Goal: Task Accomplishment & Management: Use online tool/utility

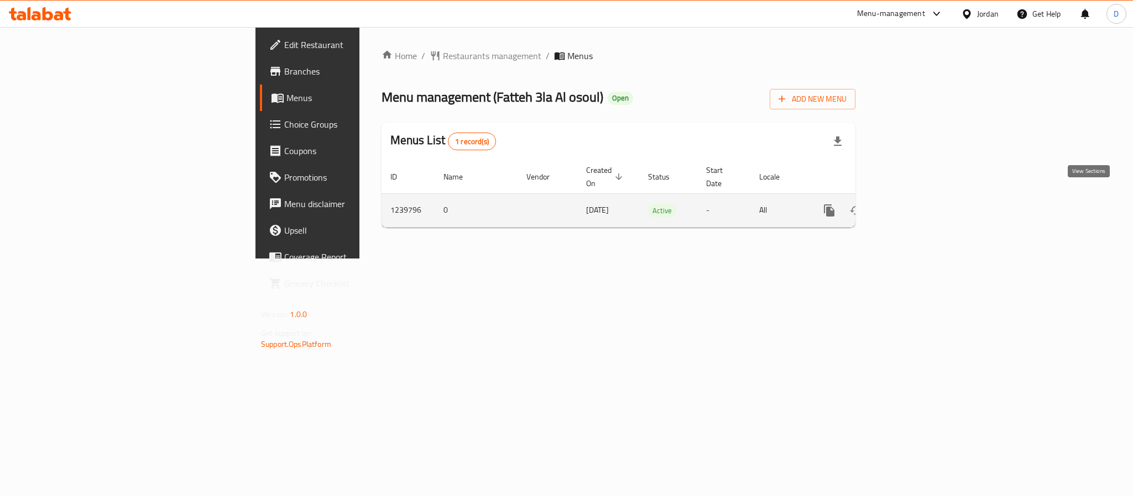
click at [914, 206] on icon "enhanced table" at bounding box center [909, 211] width 10 height 10
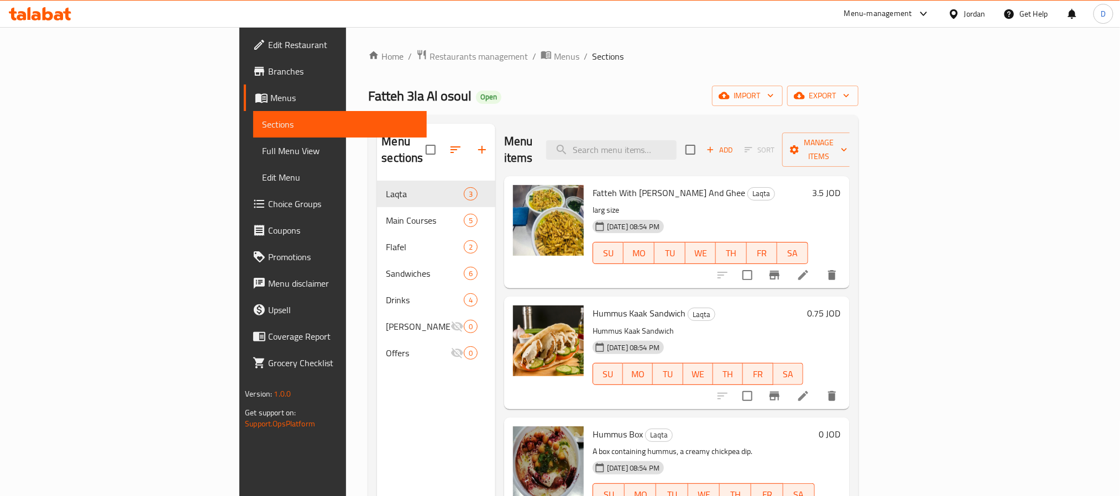
click at [262, 148] on span "Full Menu View" at bounding box center [339, 150] width 155 height 13
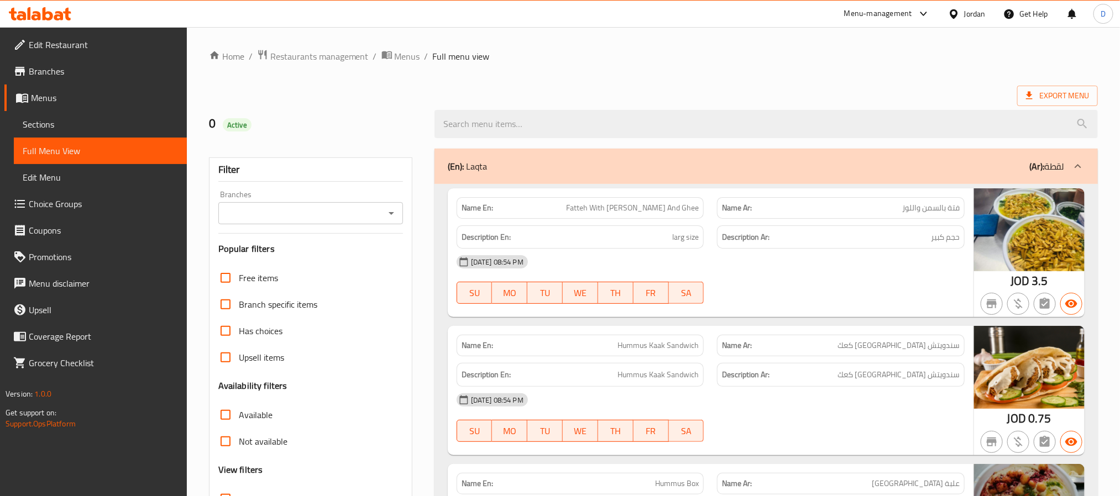
click at [385, 211] on icon "Open" at bounding box center [391, 213] width 13 height 13
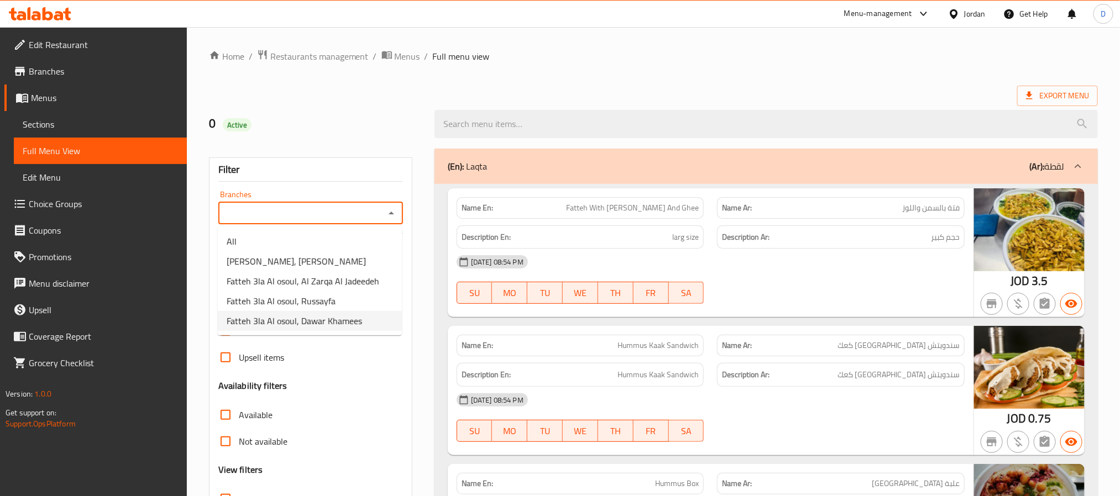
click at [267, 327] on span "Fatteh 3la Al osoul, Dawar Khamees" at bounding box center [294, 321] width 135 height 13
type input "Fatteh 3la Al osoul, Dawar Khamees"
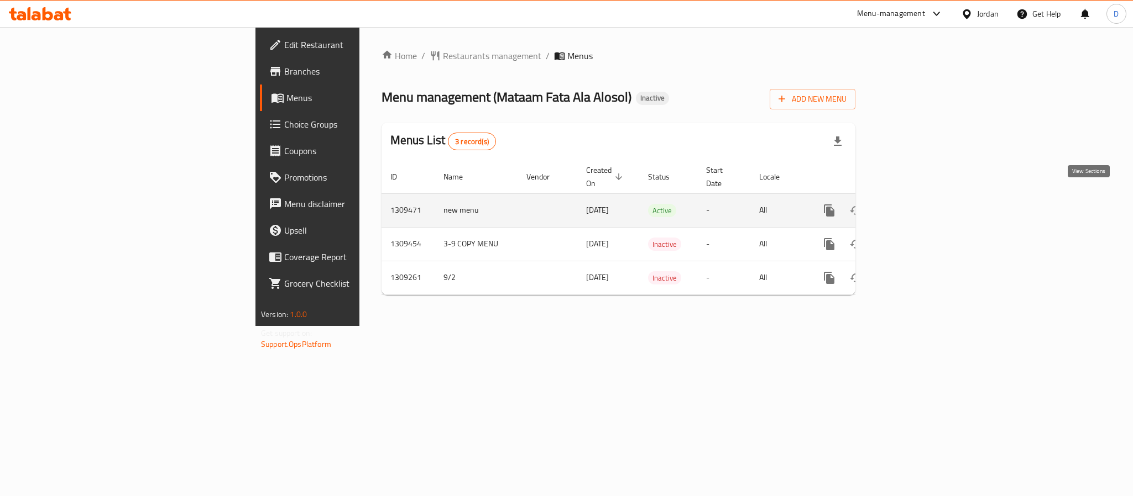
click at [916, 204] on icon "enhanced table" at bounding box center [908, 210] width 13 height 13
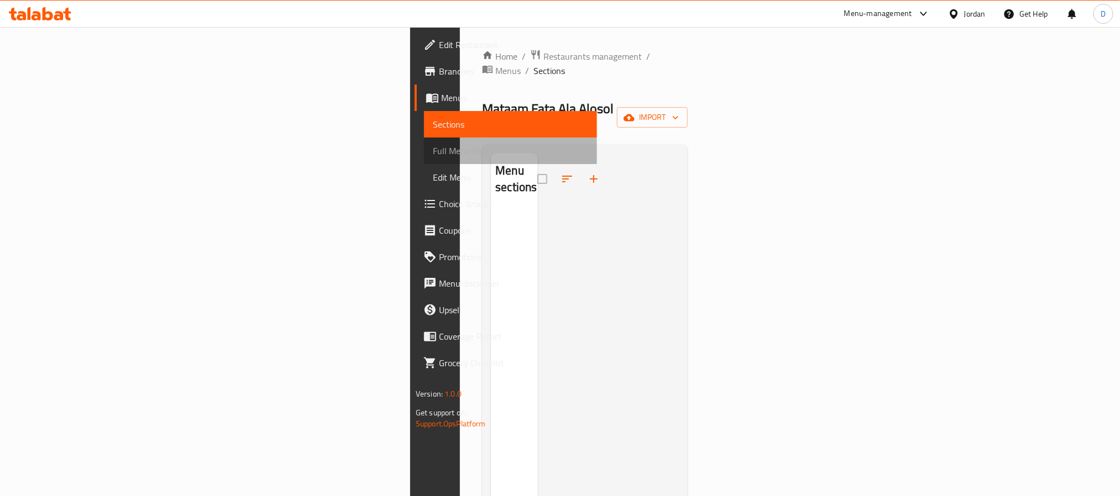
click at [433, 149] on span "Full Menu View" at bounding box center [510, 150] width 155 height 13
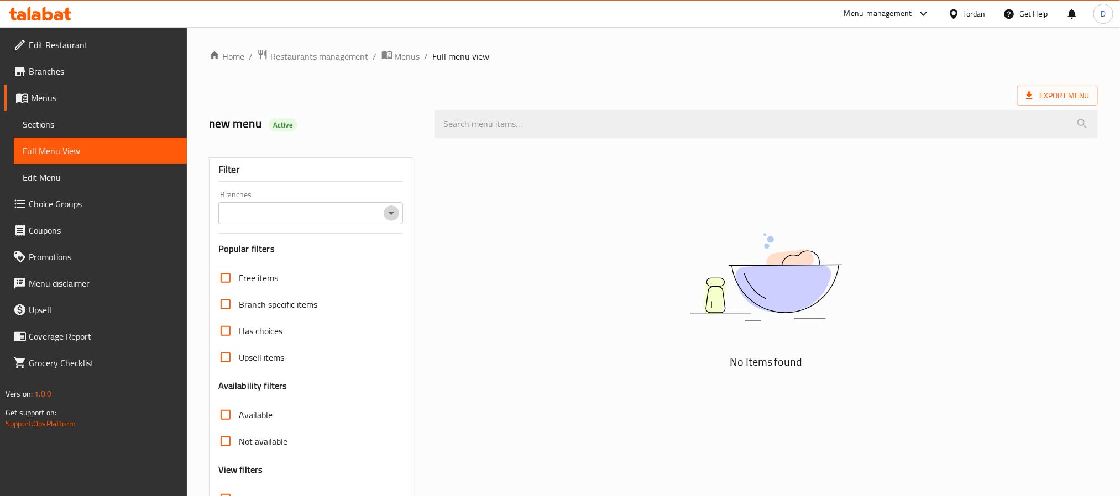
click at [394, 206] on button "Open" at bounding box center [391, 213] width 15 height 15
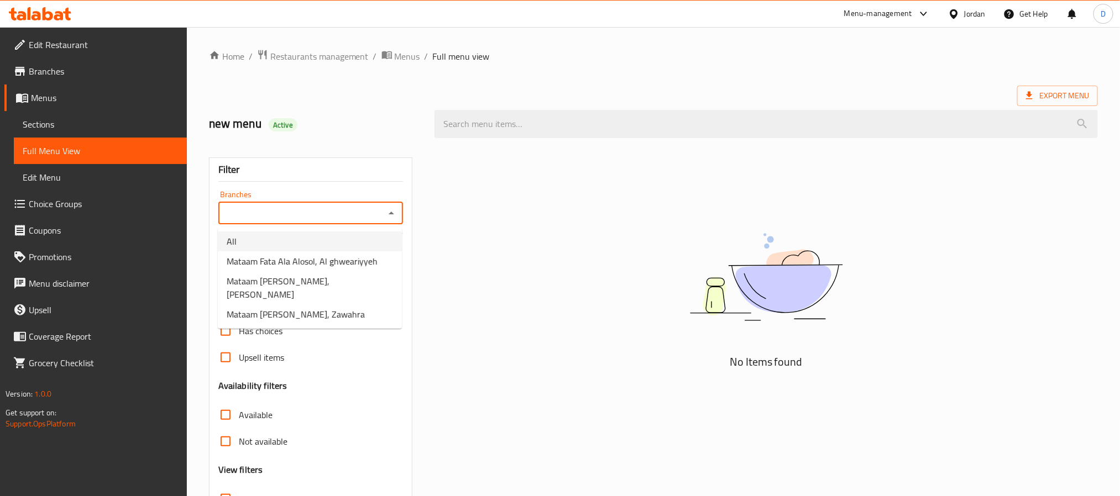
click at [393, 42] on div "Home / Restaurants management / Menus / Full menu view Export Menu new menu Act…" at bounding box center [653, 307] width 933 height 561
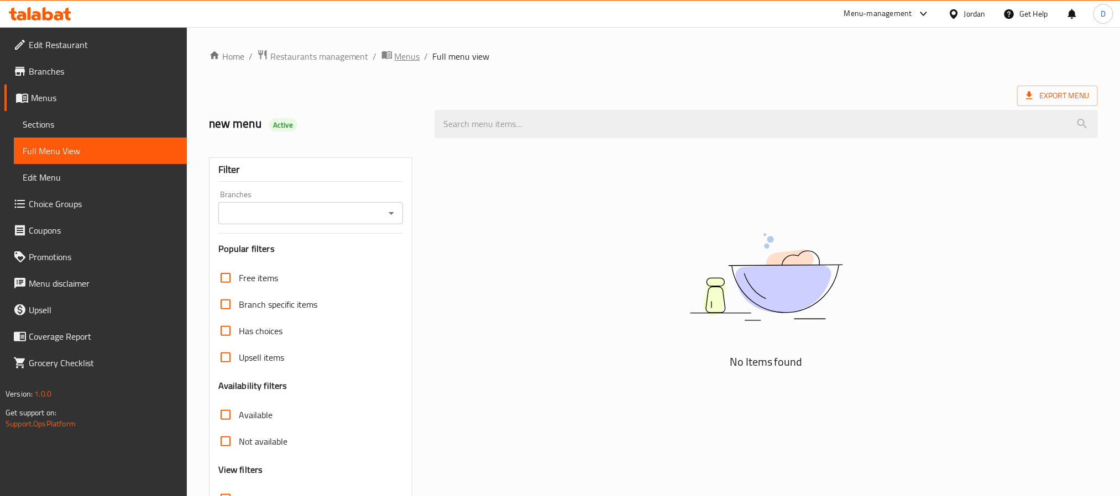
click at [403, 53] on span "Menus" at bounding box center [407, 56] width 25 height 13
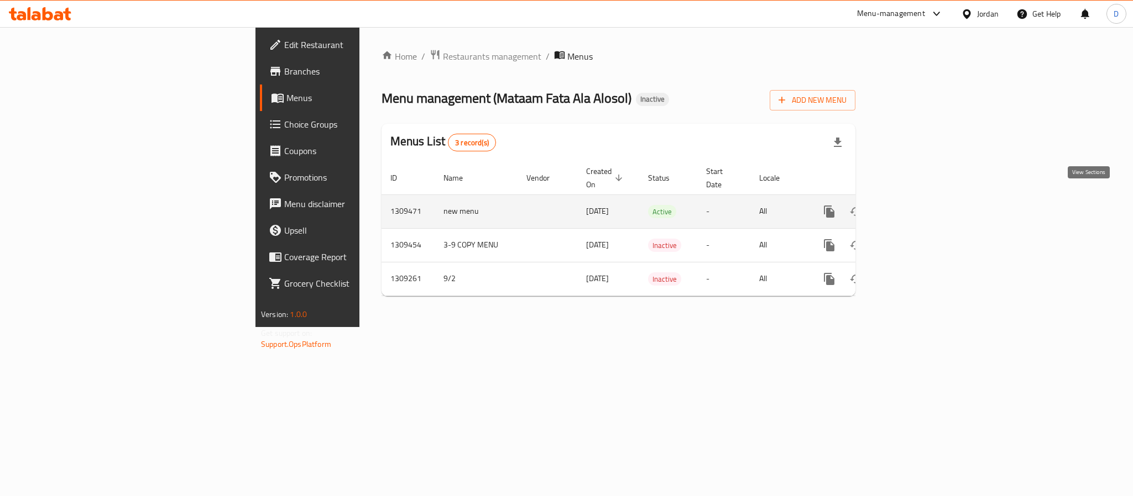
click at [922, 206] on link "enhanced table" at bounding box center [909, 211] width 27 height 27
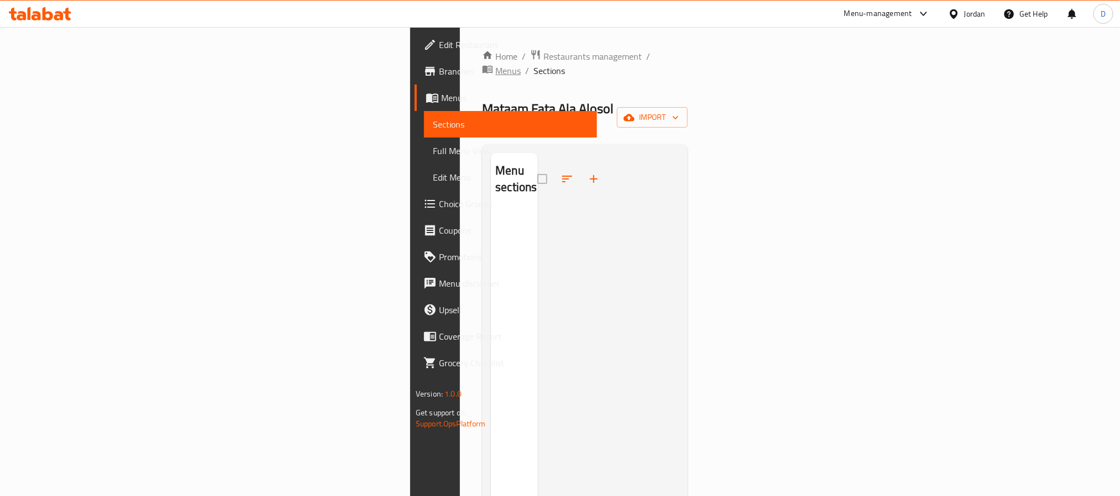
click at [495, 64] on span "Menus" at bounding box center [507, 70] width 25 height 13
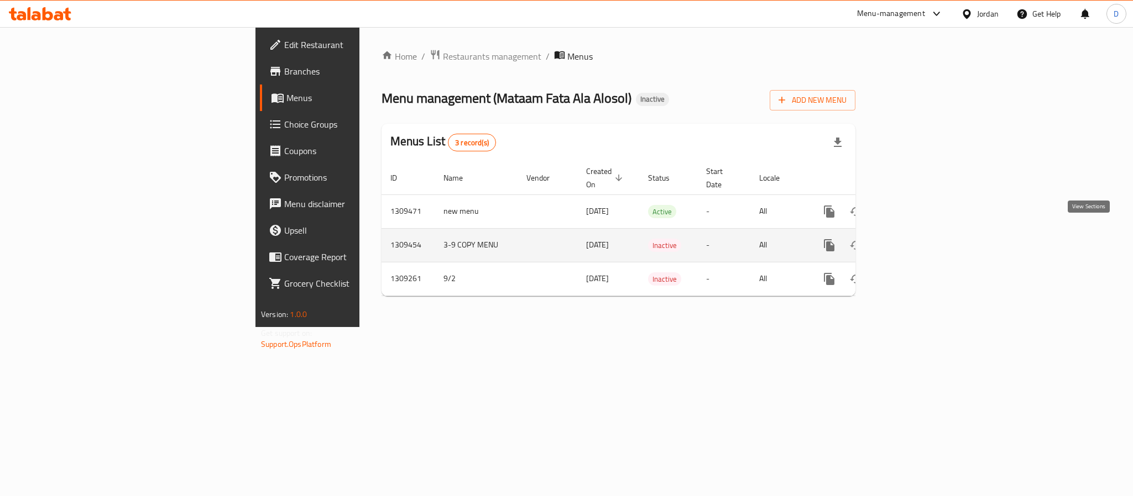
click at [916, 239] on icon "enhanced table" at bounding box center [908, 245] width 13 height 13
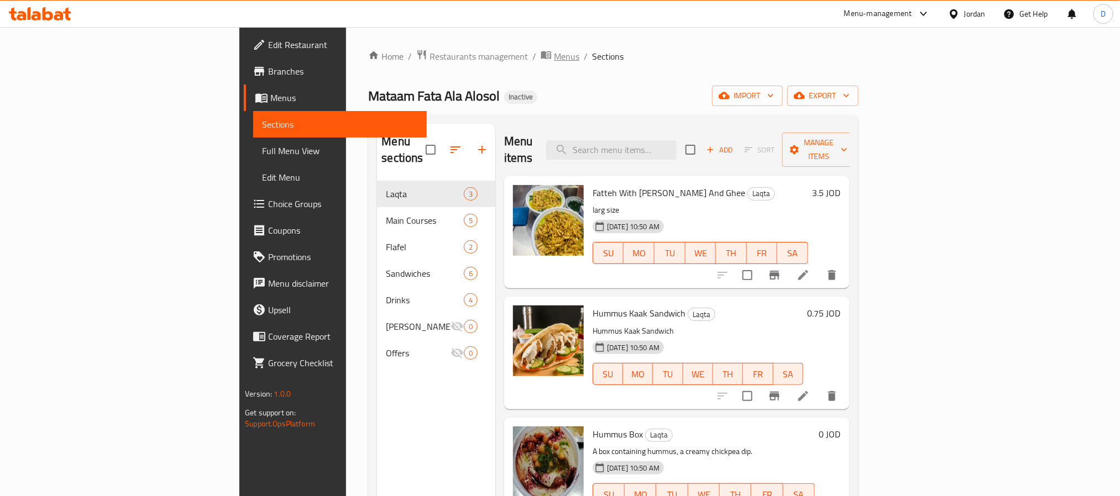
click at [554, 52] on span "Menus" at bounding box center [566, 56] width 25 height 13
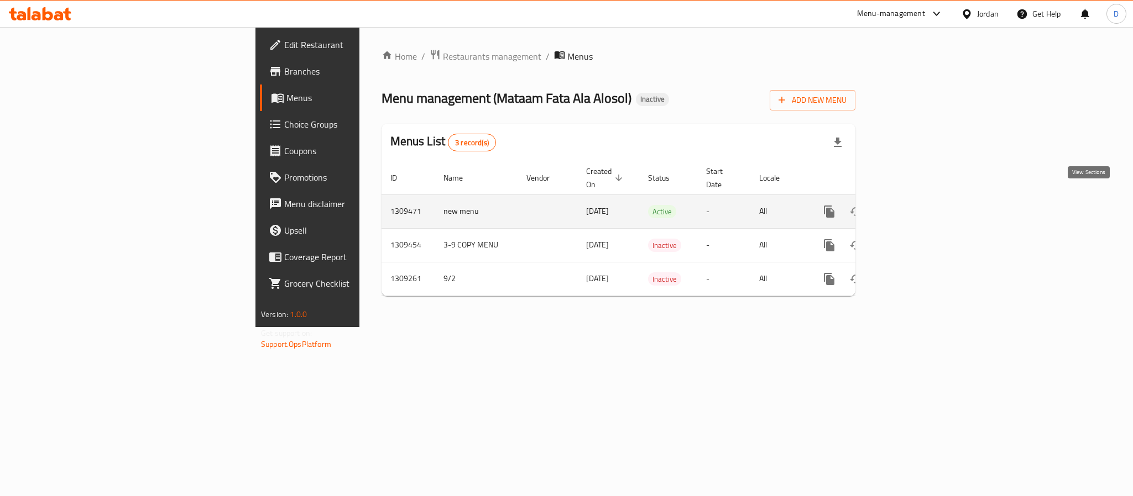
click at [916, 205] on icon "enhanced table" at bounding box center [908, 211] width 13 height 13
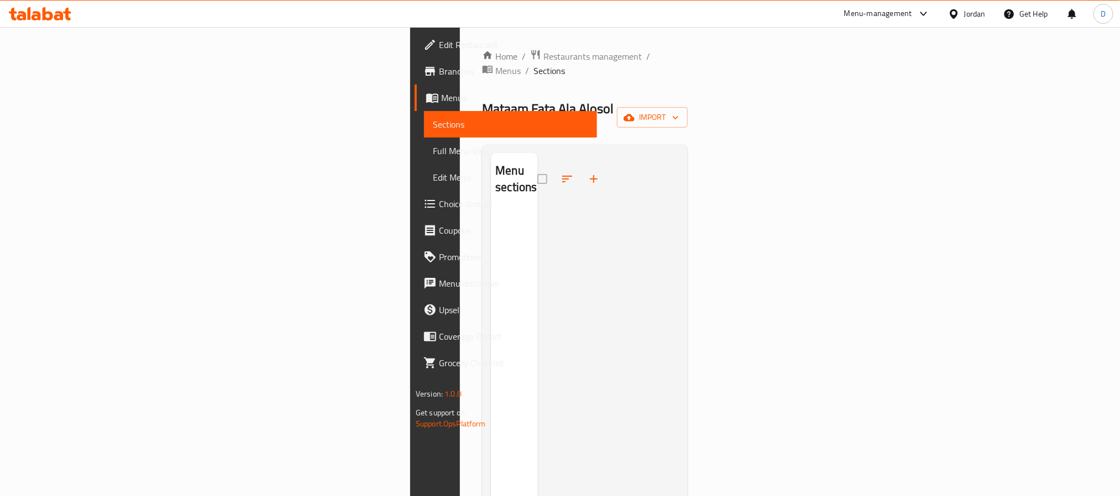
click at [482, 64] on div "Home / Restaurants management / Menus / Sections Mataam Fata Ala Alosol Inactiv…" at bounding box center [585, 353] width 206 height 609
click at [495, 64] on span "Menus" at bounding box center [507, 70] width 25 height 13
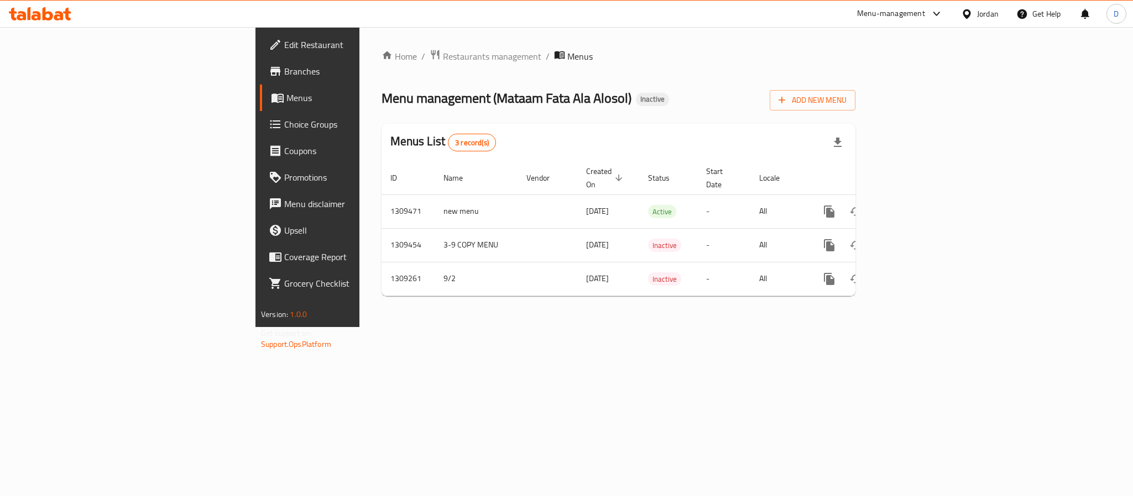
click at [979, 12] on div "Jordan" at bounding box center [988, 14] width 22 height 12
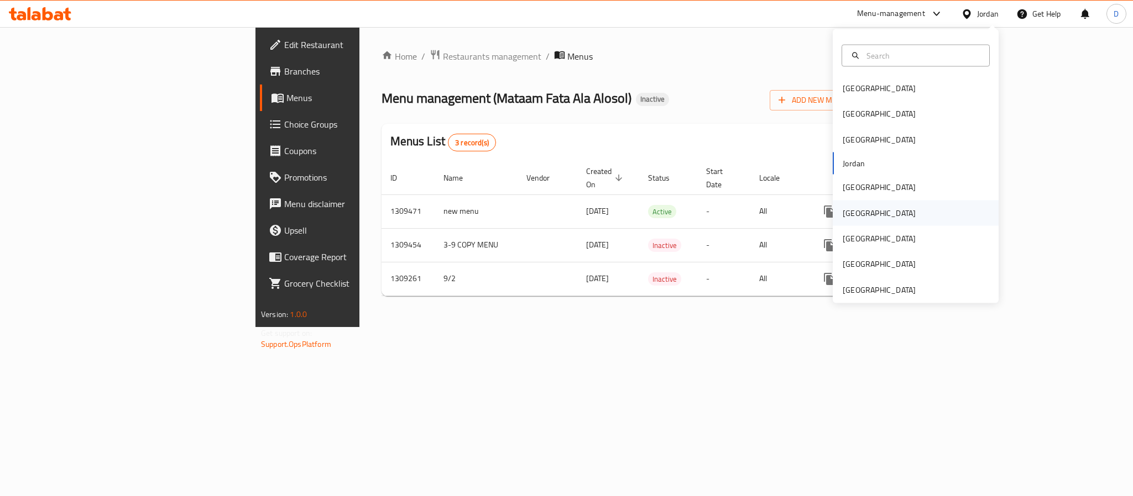
click at [843, 219] on div "[GEOGRAPHIC_DATA]" at bounding box center [879, 213] width 73 height 12
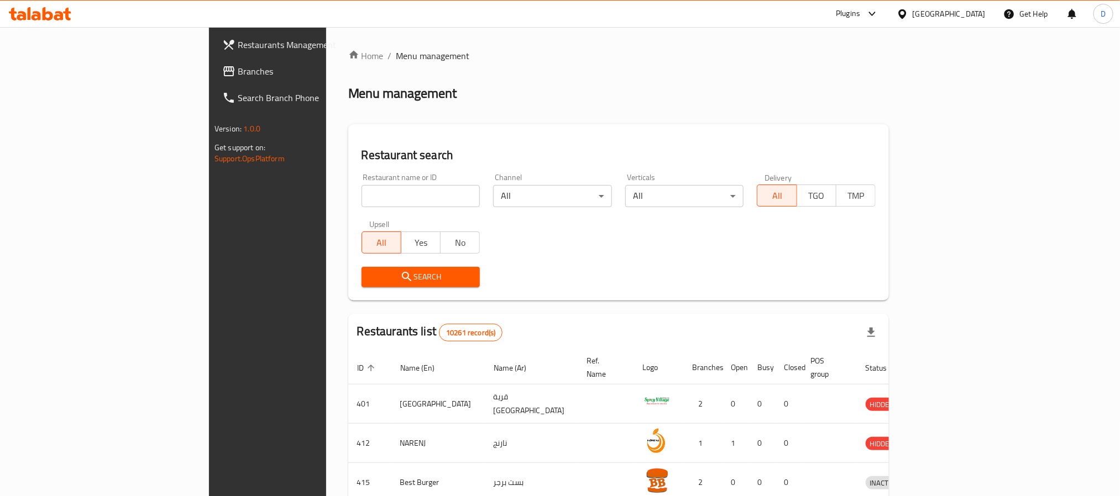
click at [860, 11] on div "Plugins" at bounding box center [848, 13] width 24 height 13
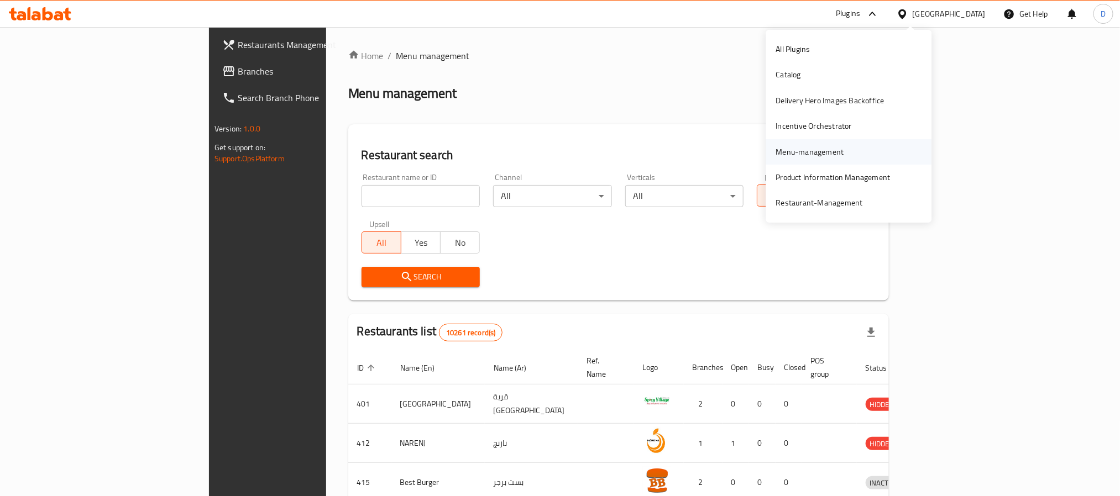
click at [798, 158] on div "Menu-management" at bounding box center [810, 152] width 68 height 12
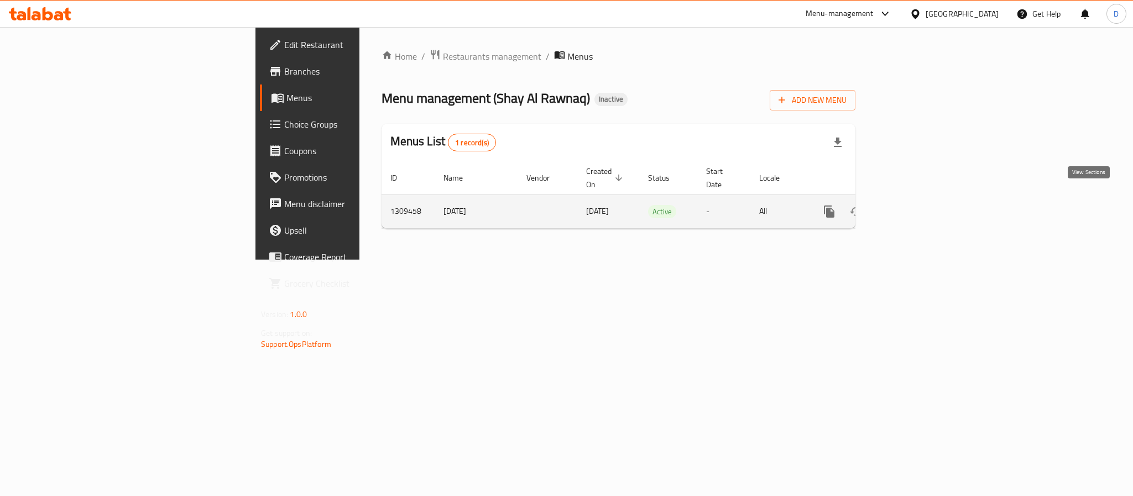
click at [916, 205] on icon "enhanced table" at bounding box center [908, 211] width 13 height 13
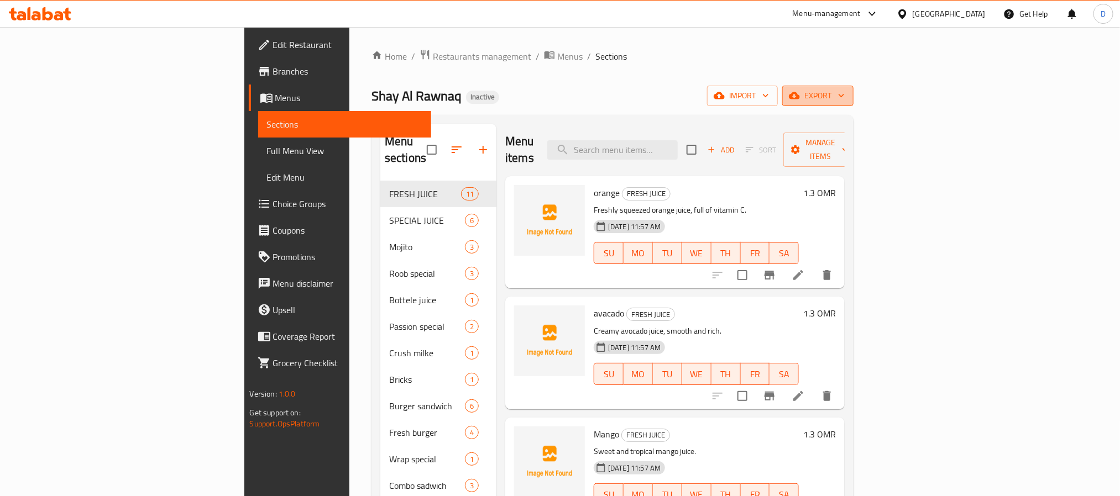
click at [854, 88] on button "export" at bounding box center [817, 96] width 71 height 20
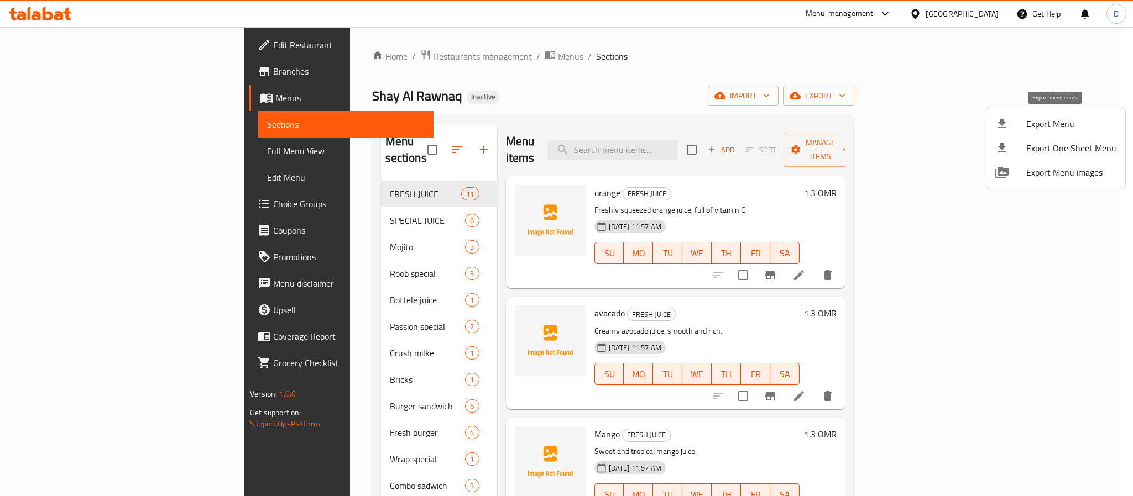
click at [1063, 126] on span "Export Menu" at bounding box center [1071, 123] width 90 height 13
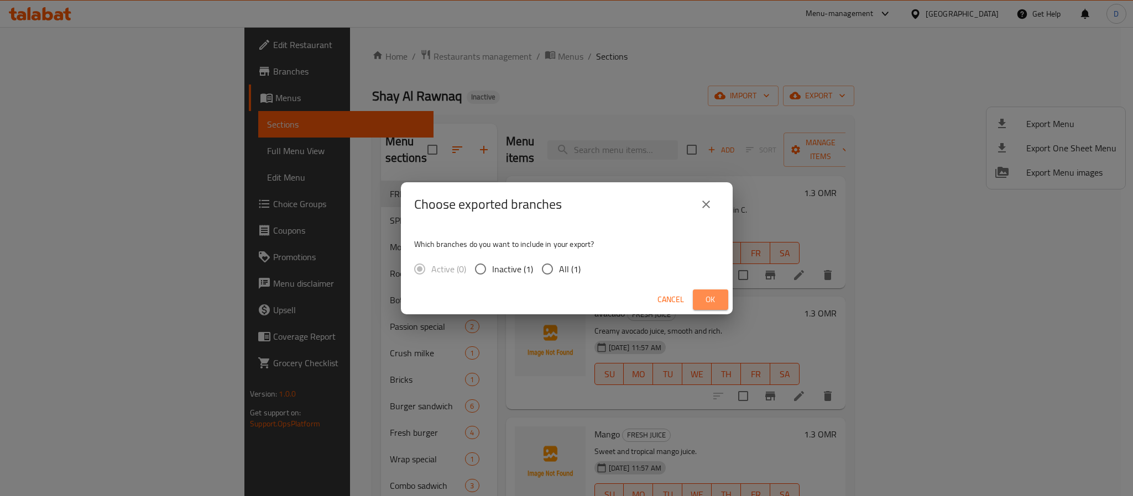
click at [698, 301] on button "Ok" at bounding box center [710, 300] width 35 height 20
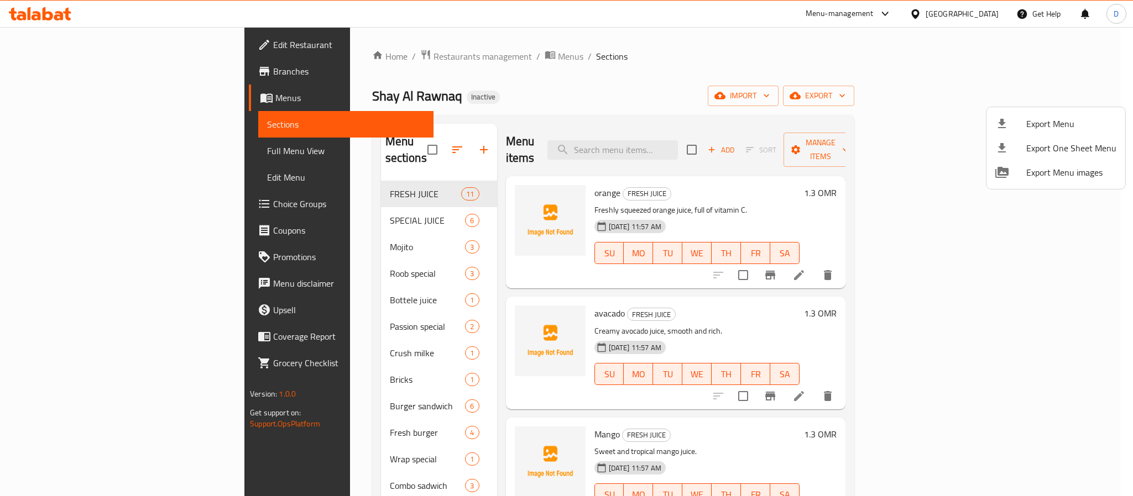
click at [138, 41] on div at bounding box center [566, 248] width 1133 height 496
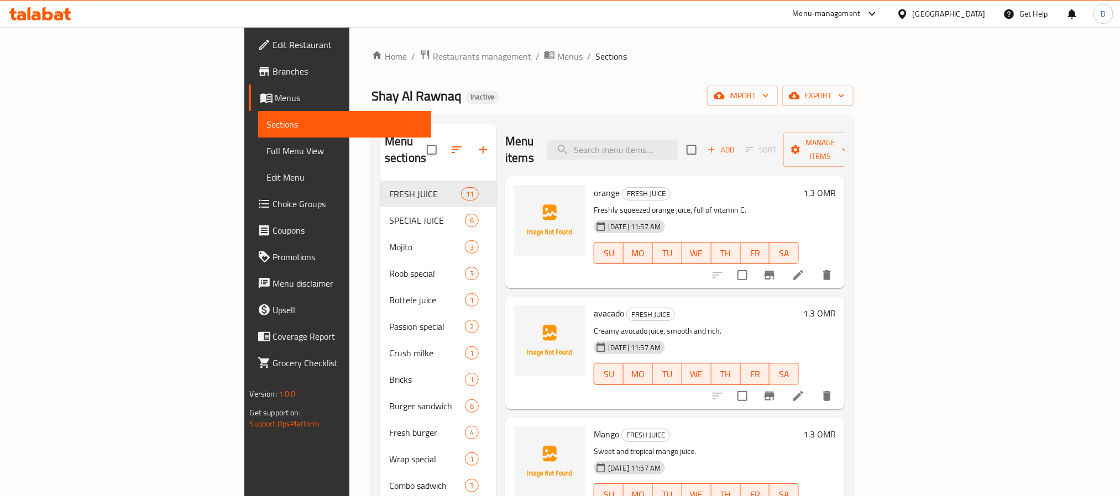
click at [273, 41] on span "Edit Restaurant" at bounding box center [347, 44] width 149 height 13
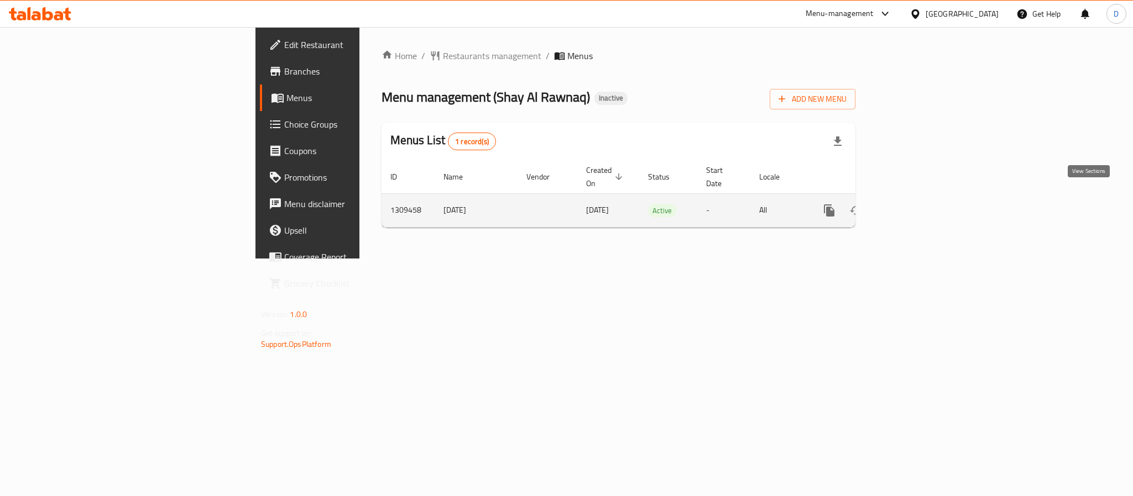
click at [916, 204] on icon "enhanced table" at bounding box center [908, 210] width 13 height 13
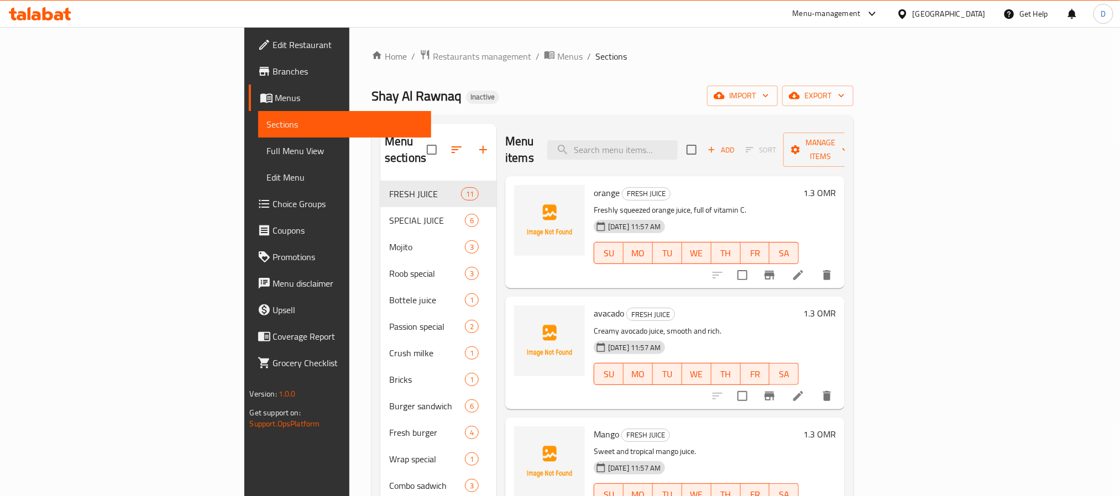
click at [267, 146] on span "Full Menu View" at bounding box center [344, 150] width 155 height 13
